Goal: Information Seeking & Learning: Check status

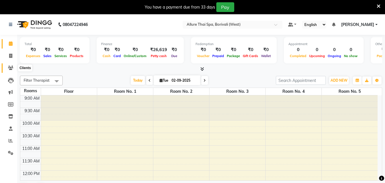
click at [11, 68] on icon at bounding box center [10, 68] width 5 height 4
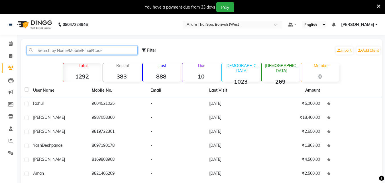
click at [57, 50] on input "text" at bounding box center [82, 50] width 111 height 9
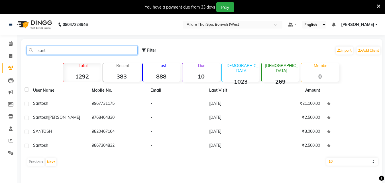
type input "sant"
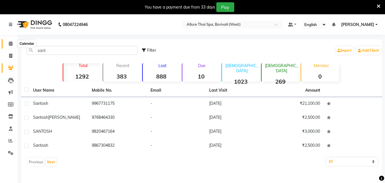
click at [7, 41] on span at bounding box center [11, 44] width 10 height 7
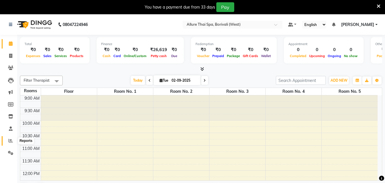
click at [11, 139] on icon at bounding box center [11, 140] width 4 height 4
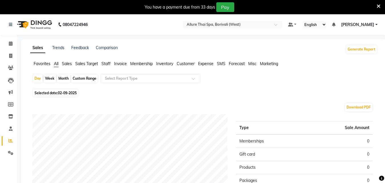
click at [364, 24] on span "[PERSON_NAME]" at bounding box center [357, 25] width 33 height 6
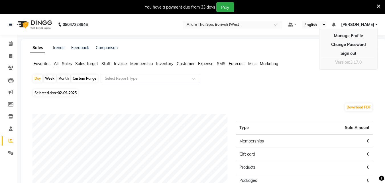
click at [364, 24] on span "[PERSON_NAME]" at bounding box center [357, 25] width 33 height 6
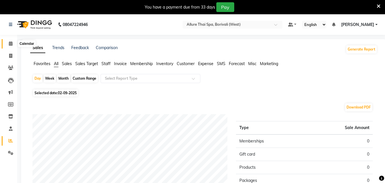
click at [11, 42] on icon at bounding box center [11, 43] width 4 height 4
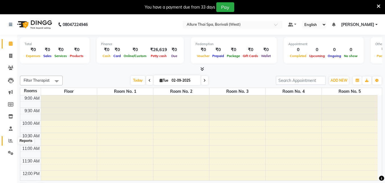
click at [12, 140] on icon at bounding box center [11, 140] width 4 height 4
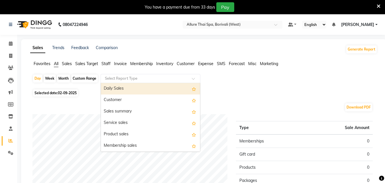
click at [137, 78] on input "text" at bounding box center [145, 79] width 82 height 6
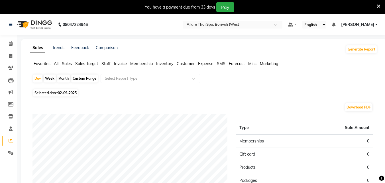
click at [82, 78] on div "Custom Range" at bounding box center [84, 78] width 27 height 8
select select "9"
select select "2025"
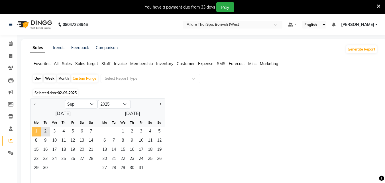
click at [38, 131] on span "1" at bounding box center [36, 131] width 9 height 9
click at [34, 105] on button "Previous month" at bounding box center [35, 104] width 5 height 9
select select "8"
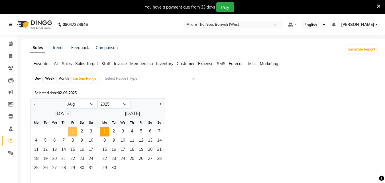
click at [73, 129] on span "1" at bounding box center [72, 131] width 9 height 9
click at [93, 166] on span "31" at bounding box center [90, 168] width 9 height 9
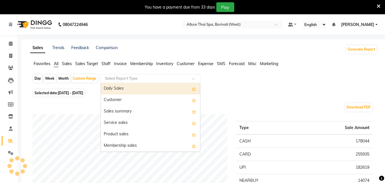
click at [151, 82] on div "Select Report Type" at bounding box center [151, 78] width 100 height 9
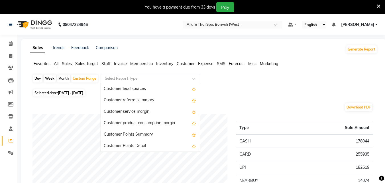
scroll to position [959, 0]
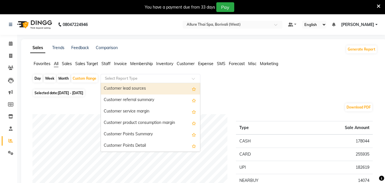
click at [148, 84] on div "Customer lead sources" at bounding box center [150, 88] width 99 height 11
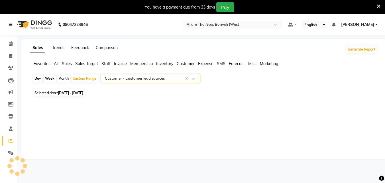
select select "full_report"
select select "csv"
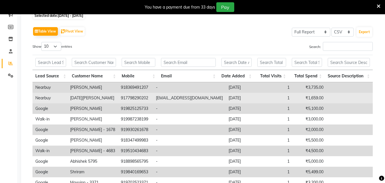
scroll to position [0, 0]
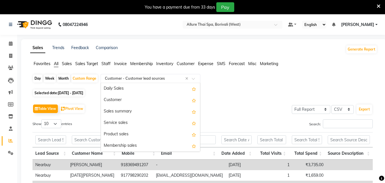
click at [174, 78] on input "text" at bounding box center [145, 79] width 82 height 6
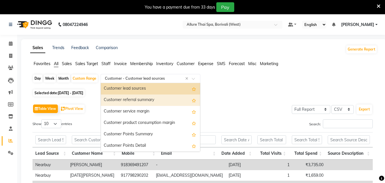
click at [164, 98] on div "Customer referral summary" at bounding box center [150, 99] width 99 height 11
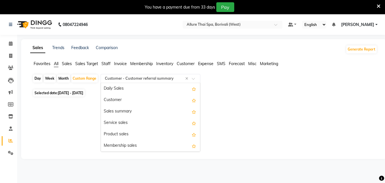
click at [155, 76] on input "text" at bounding box center [145, 79] width 82 height 6
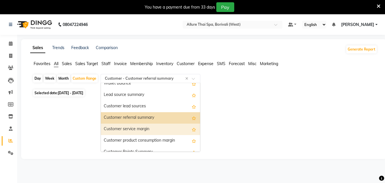
scroll to position [941, 0]
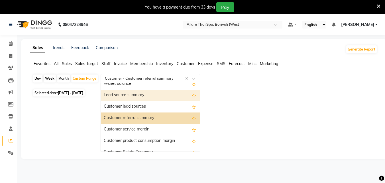
click at [147, 98] on div "Lead source summary" at bounding box center [150, 95] width 99 height 11
select select "full_report"
select select "csv"
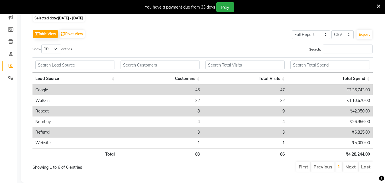
scroll to position [75, 0]
type input "A"
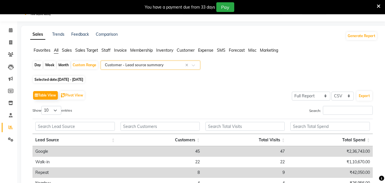
scroll to position [13, 0]
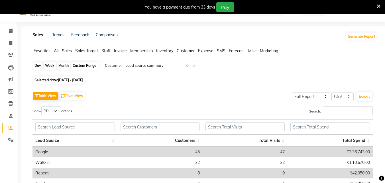
click at [91, 63] on div "Custom Range" at bounding box center [84, 66] width 27 height 8
select select "8"
select select "2025"
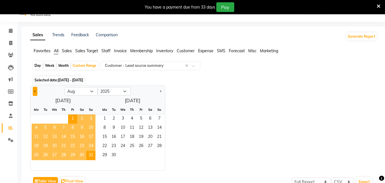
click at [33, 94] on button "Previous month" at bounding box center [35, 91] width 5 height 9
select select "7"
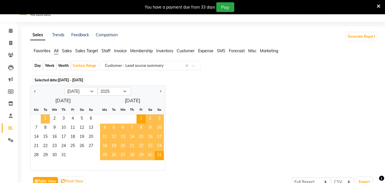
click at [46, 117] on span "1" at bounding box center [45, 118] width 9 height 9
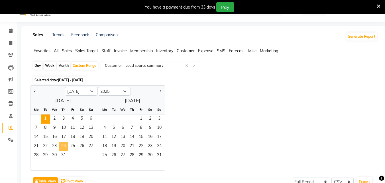
click at [64, 151] on span "24" at bounding box center [63, 146] width 9 height 9
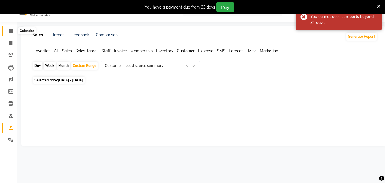
click at [11, 29] on icon at bounding box center [11, 31] width 4 height 4
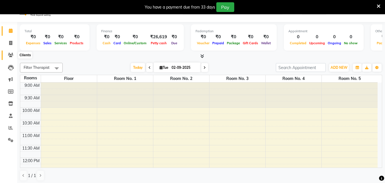
click at [13, 57] on span at bounding box center [11, 55] width 10 height 7
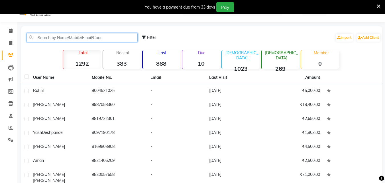
click at [88, 36] on input "text" at bounding box center [82, 37] width 111 height 9
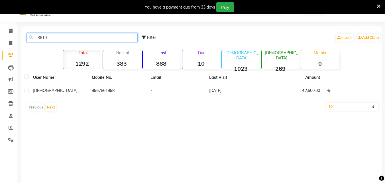
type input "86196"
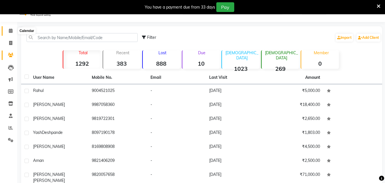
click at [12, 31] on icon at bounding box center [11, 31] width 4 height 4
